Goal: Transaction & Acquisition: Subscribe to service/newsletter

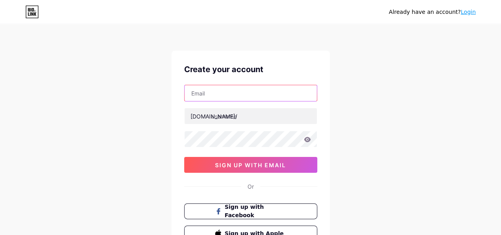
click at [259, 94] on input "text" at bounding box center [250, 93] width 132 height 16
type input "[EMAIL_ADDRESS][DOMAIN_NAME]"
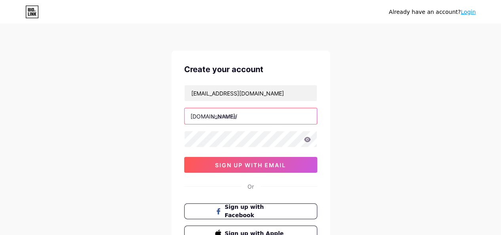
click at [251, 116] on input "text" at bounding box center [250, 116] width 132 height 16
type input "ambientechsoftwares"
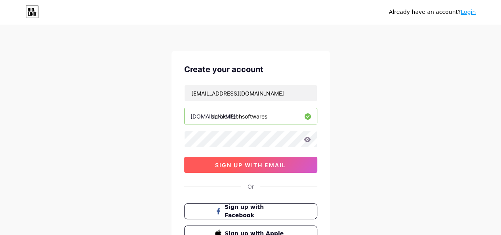
click at [266, 163] on span "sign up with email" at bounding box center [250, 164] width 71 height 7
